Goal: Communication & Community: Participate in discussion

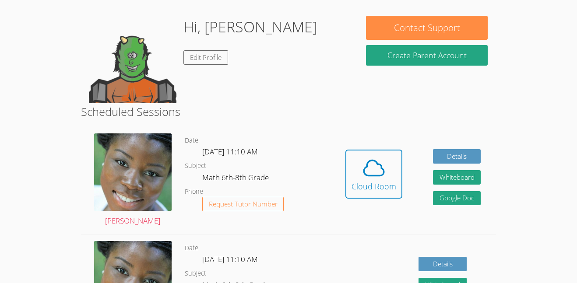
scroll to position [138, 0]
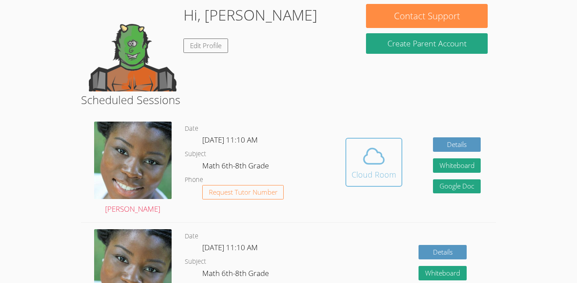
click at [395, 158] on span at bounding box center [374, 156] width 45 height 25
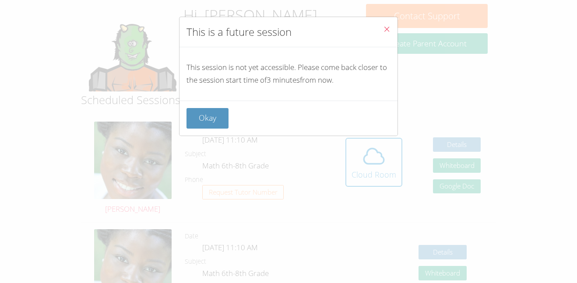
click at [386, 19] on button "Close" at bounding box center [386, 30] width 21 height 27
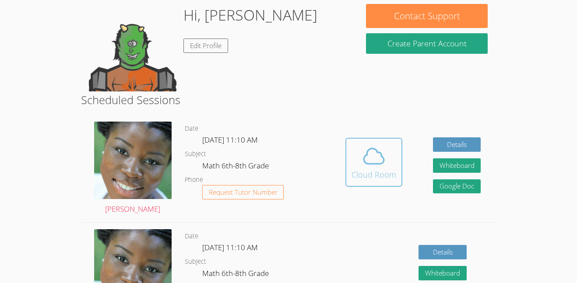
click at [362, 172] on div "Cloud Room" at bounding box center [374, 175] width 45 height 12
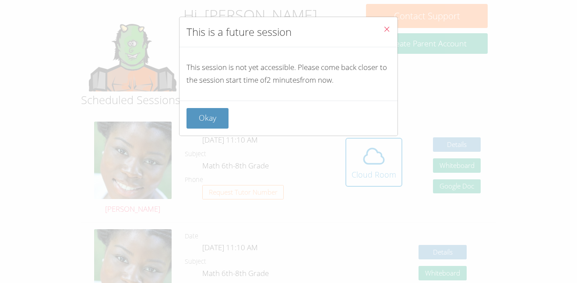
click at [381, 27] on button "Close" at bounding box center [386, 30] width 21 height 27
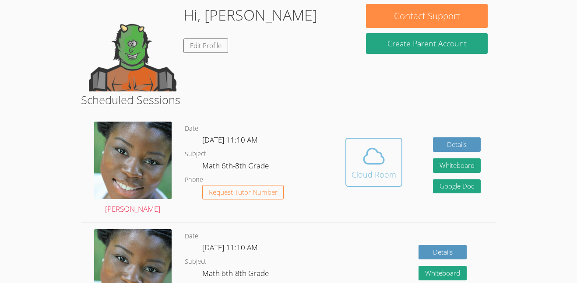
click at [368, 151] on icon at bounding box center [374, 155] width 20 height 15
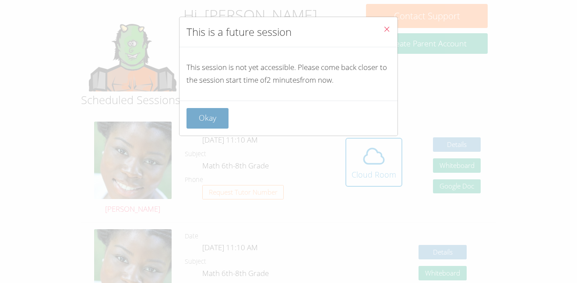
click at [225, 112] on button "Okay" at bounding box center [208, 118] width 42 height 21
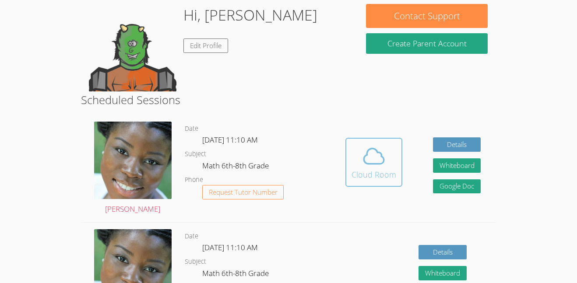
click at [382, 166] on icon at bounding box center [374, 156] width 25 height 25
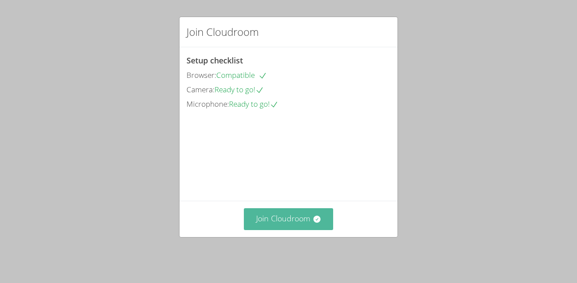
click at [283, 230] on button "Join Cloudroom" at bounding box center [289, 218] width 90 height 21
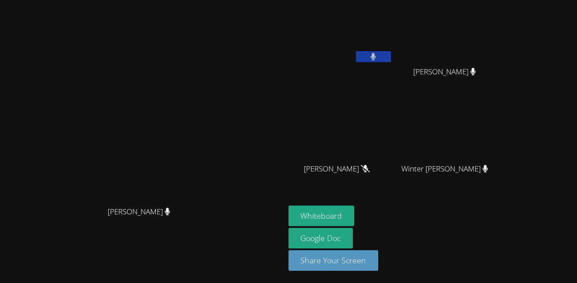
click at [282, 226] on div "[PERSON_NAME]" at bounding box center [143, 219] width 278 height 35
click at [355, 209] on button "Whiteboard" at bounding box center [322, 216] width 66 height 21
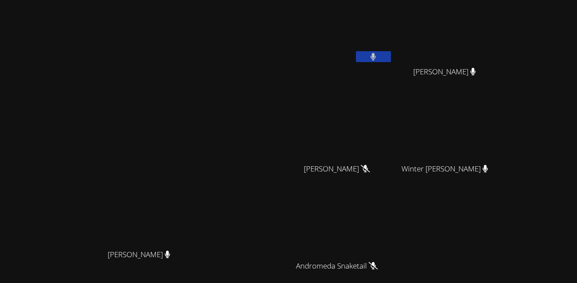
click at [391, 51] on button at bounding box center [373, 56] width 35 height 11
click at [391, 62] on div at bounding box center [373, 57] width 35 height 13
click at [391, 60] on button at bounding box center [373, 56] width 35 height 11
click at [393, 50] on video at bounding box center [341, 33] width 104 height 59
click at [391, 52] on button at bounding box center [373, 56] width 35 height 11
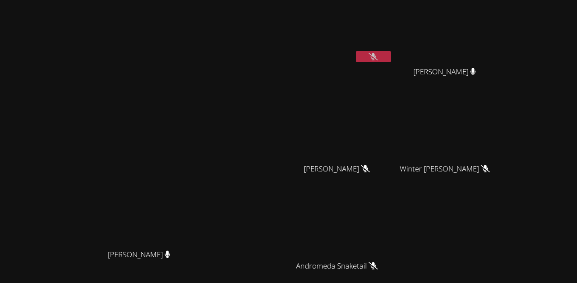
click at [391, 54] on button at bounding box center [373, 56] width 35 height 11
click at [393, 48] on video at bounding box center [341, 33] width 104 height 59
click at [376, 53] on icon at bounding box center [373, 56] width 5 height 7
click at [356, 51] on button at bounding box center [373, 56] width 35 height 11
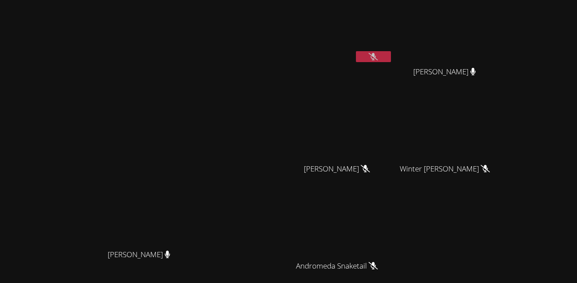
click at [393, 49] on video at bounding box center [341, 33] width 104 height 59
click at [378, 53] on icon at bounding box center [373, 56] width 9 height 7
click at [393, 49] on video at bounding box center [341, 33] width 104 height 59
click at [376, 54] on icon at bounding box center [373, 56] width 5 height 7
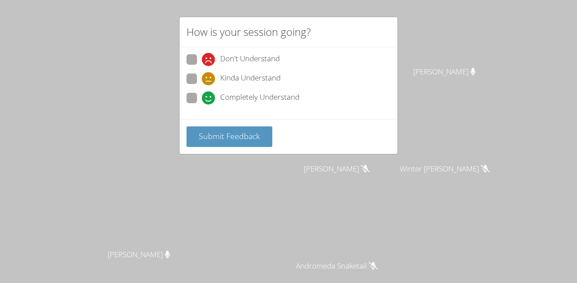
click at [228, 100] on span "Completely Understand" at bounding box center [259, 98] width 79 height 13
click at [209, 100] on input "Completely Understand" at bounding box center [205, 96] width 7 height 7
radio input "true"
click at [228, 134] on span "Submit Feedback" at bounding box center [229, 136] width 61 height 11
